Goal: Task Accomplishment & Management: Complete application form

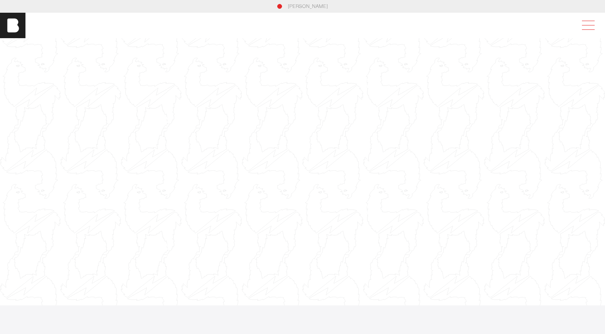
click at [594, 22] on span at bounding box center [587, 25] width 18 height 14
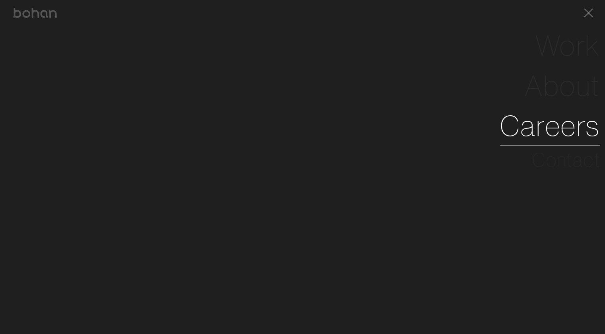
click at [570, 124] on link "Careers" at bounding box center [550, 126] width 100 height 40
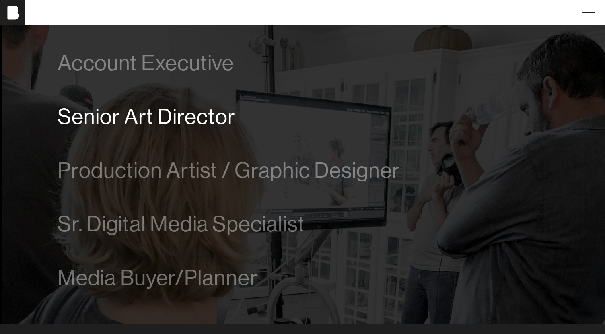
scroll to position [454, 0]
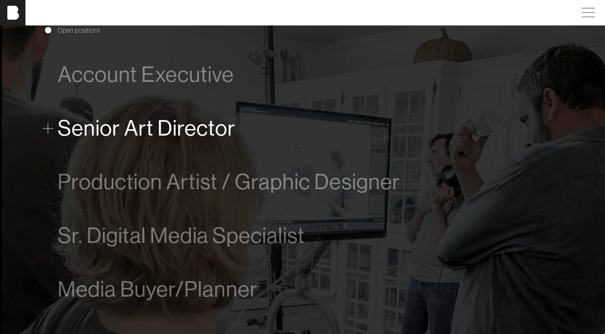
click at [48, 125] on span at bounding box center [48, 128] width 11 height 11
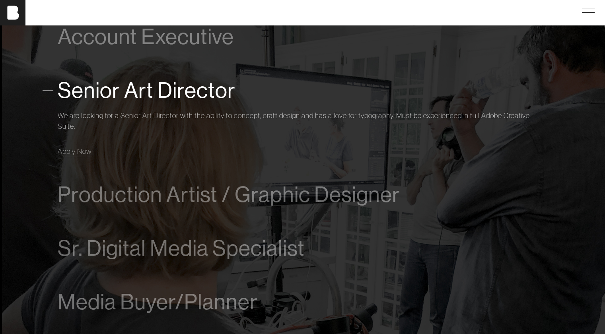
scroll to position [520, 0]
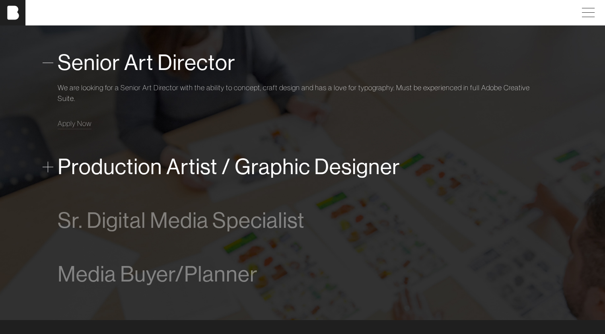
click at [45, 165] on span at bounding box center [48, 166] width 11 height 11
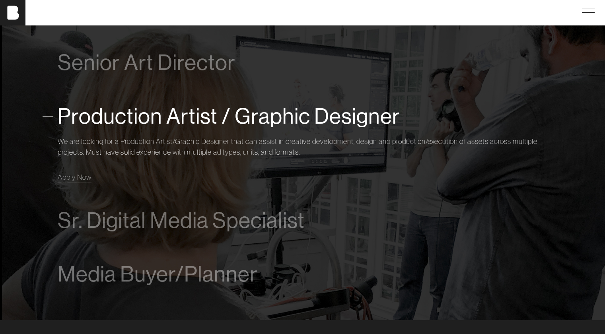
scroll to position [580, 0]
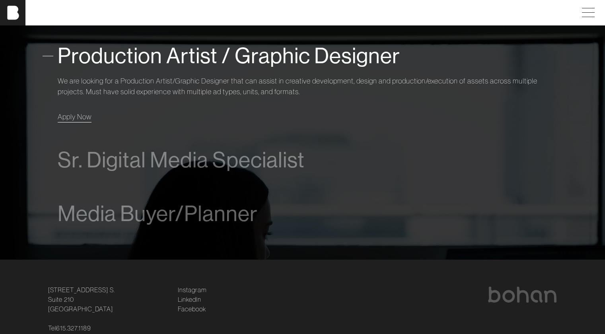
click at [77, 116] on span "Apply Now" at bounding box center [75, 116] width 34 height 9
click at [124, 72] on div "We are looking for a Production Artist/Graphic Designer that can assist in crea…" at bounding box center [303, 97] width 490 height 51
click at [65, 119] on span "Apply Now" at bounding box center [75, 116] width 34 height 9
click at [82, 119] on span "Apply Now" at bounding box center [75, 116] width 34 height 9
